Goal: Information Seeking & Learning: Check status

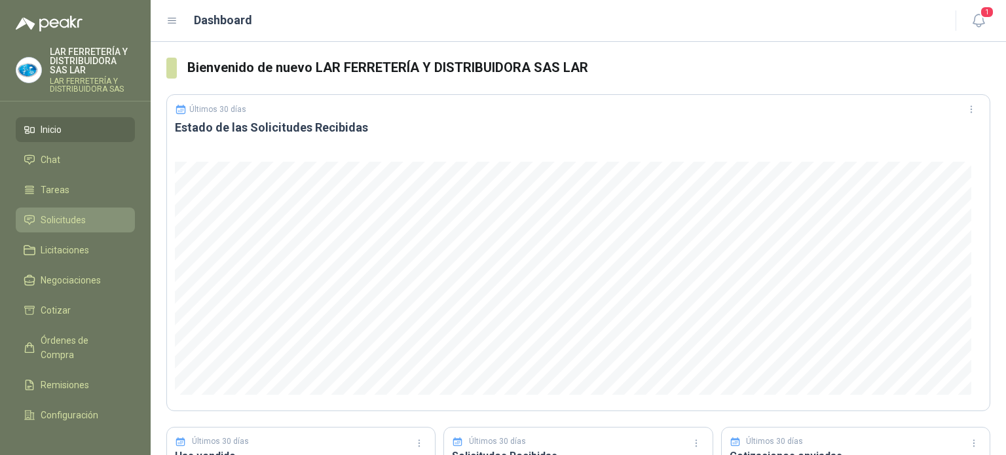
click at [71, 217] on span "Solicitudes" at bounding box center [63, 220] width 45 height 14
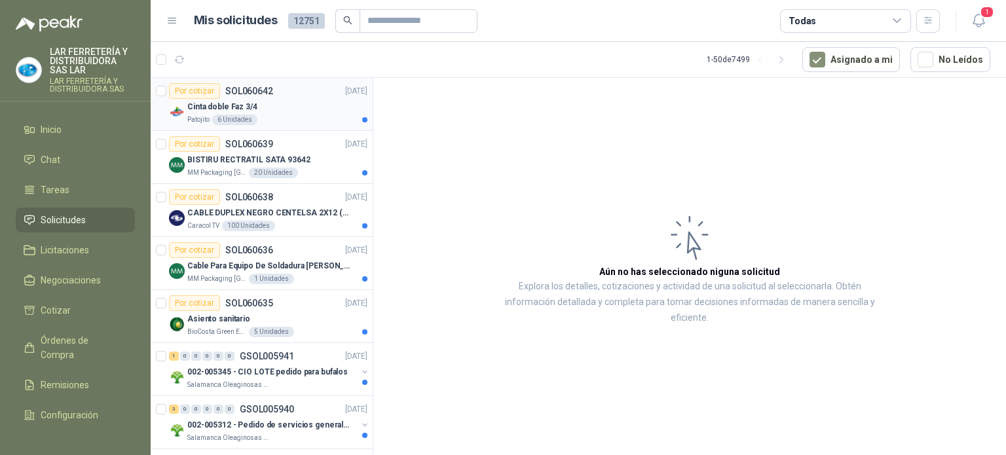
click at [306, 113] on div "Cinta doble Faz 3/4" at bounding box center [277, 107] width 180 height 16
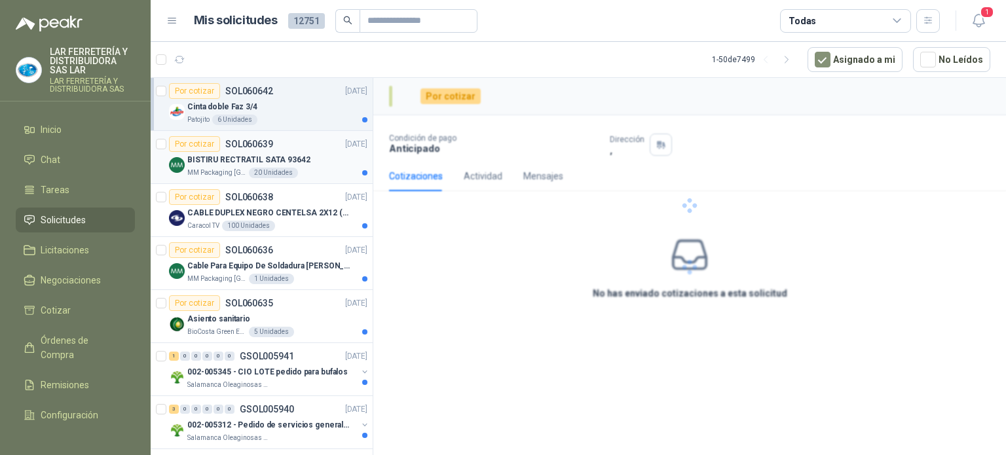
click at [295, 156] on p "BISTIRU RECTRATIL SATA 93642" at bounding box center [248, 160] width 123 height 12
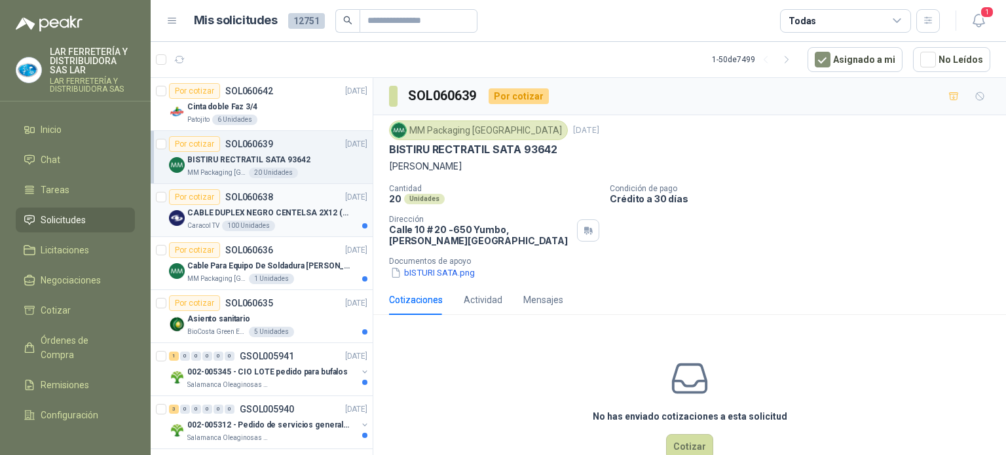
click at [295, 212] on p "CABLE DUPLEX NEGRO CENTELSA 2X12 (COLOR NEGRO)" at bounding box center [268, 213] width 163 height 12
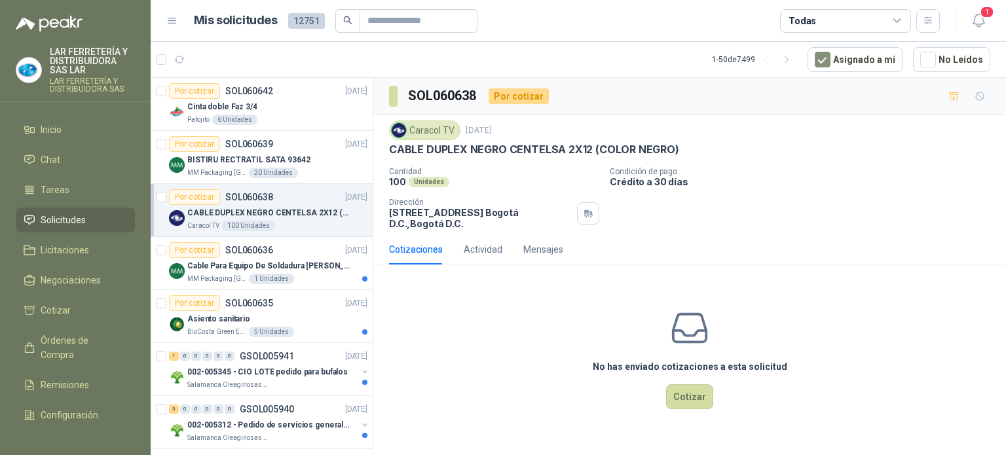
click at [809, 5] on header "Mis solicitudes 12751 Todas 1" at bounding box center [578, 21] width 855 height 42
click at [809, 20] on div "Todas" at bounding box center [802, 21] width 28 height 14
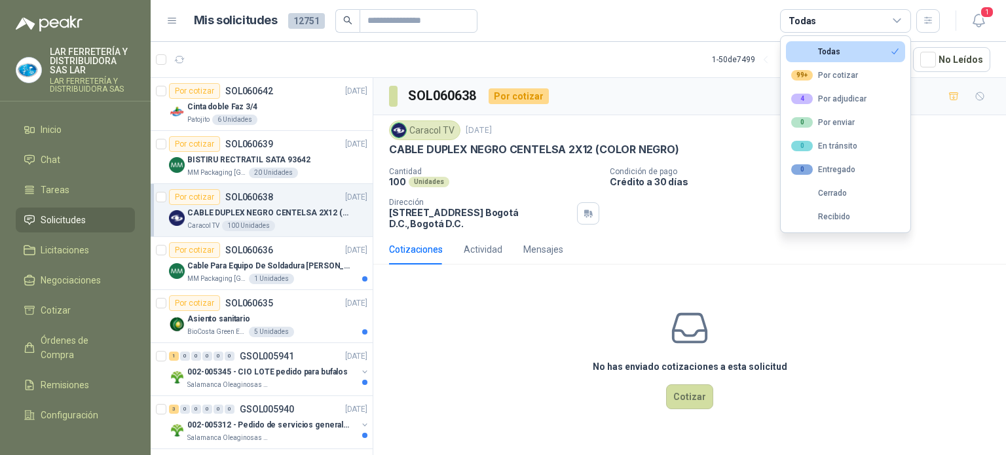
click at [747, 22] on article "Mis solicitudes 12751 Todas" at bounding box center [567, 21] width 746 height 24
